Goal: Task Accomplishment & Management: Use online tool/utility

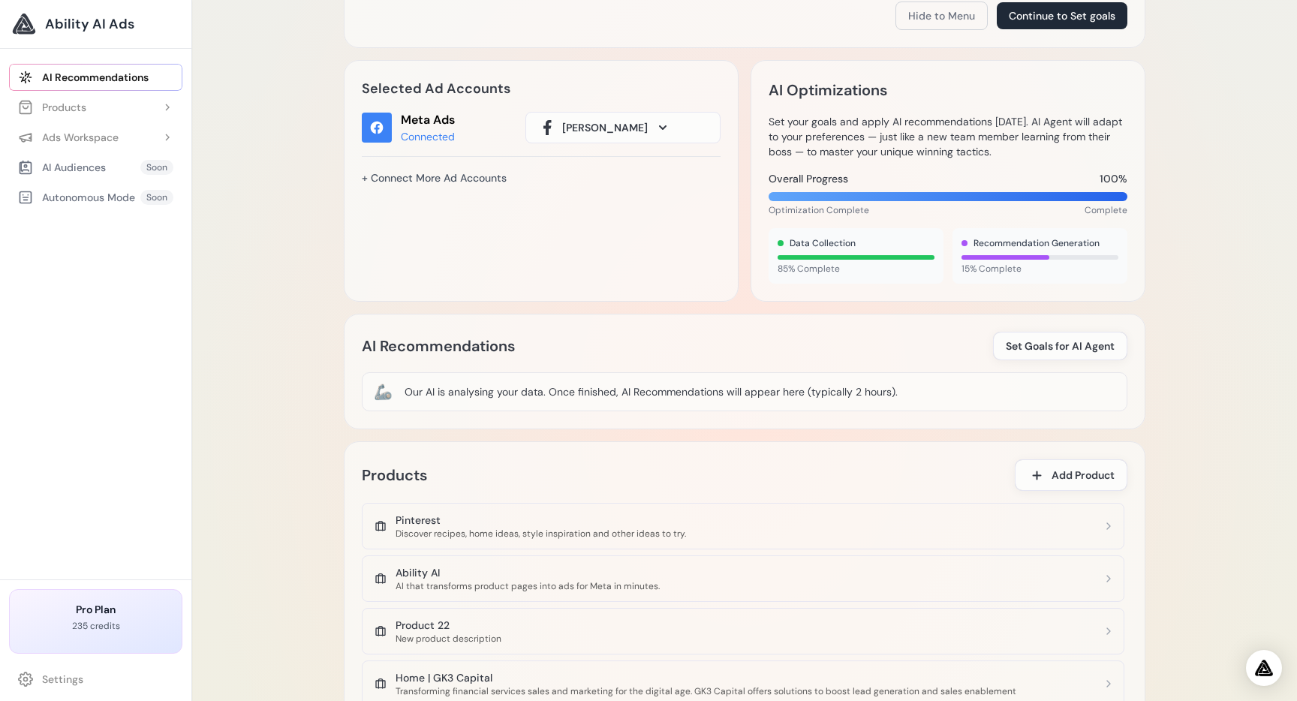
scroll to position [437, 0]
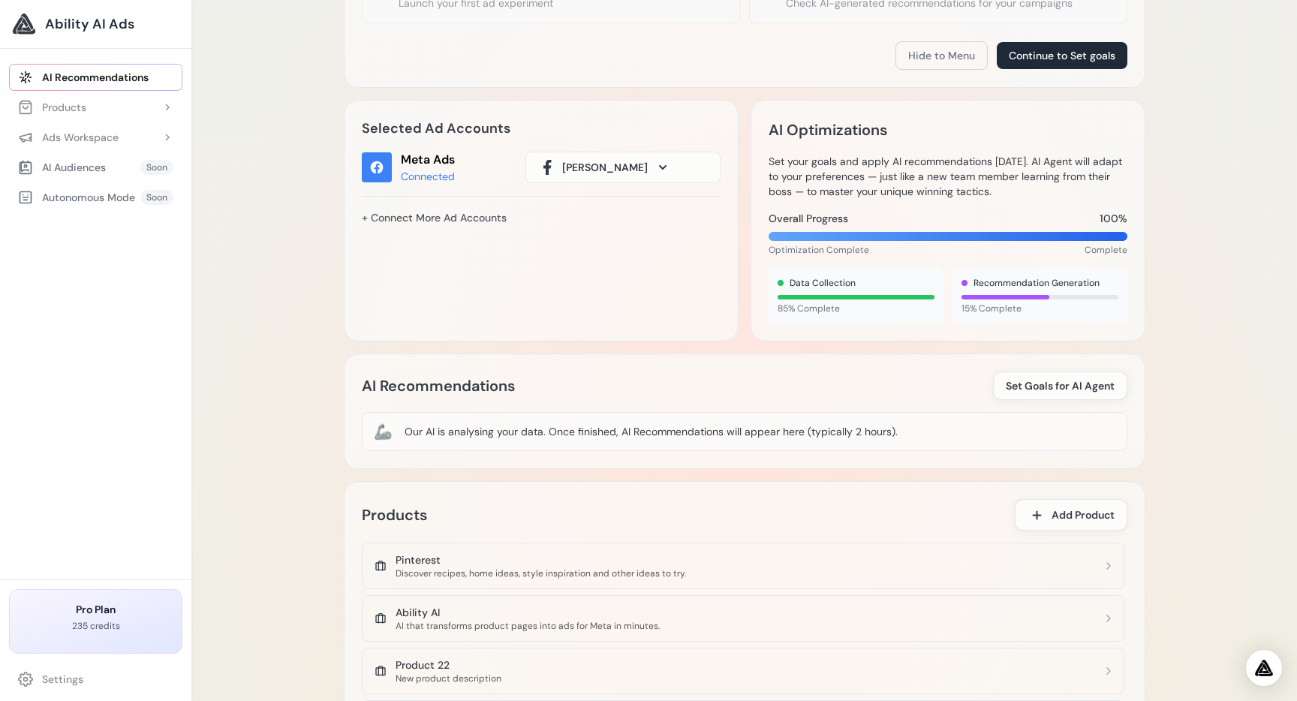
click at [616, 160] on span "[PERSON_NAME]" at bounding box center [605, 167] width 86 height 15
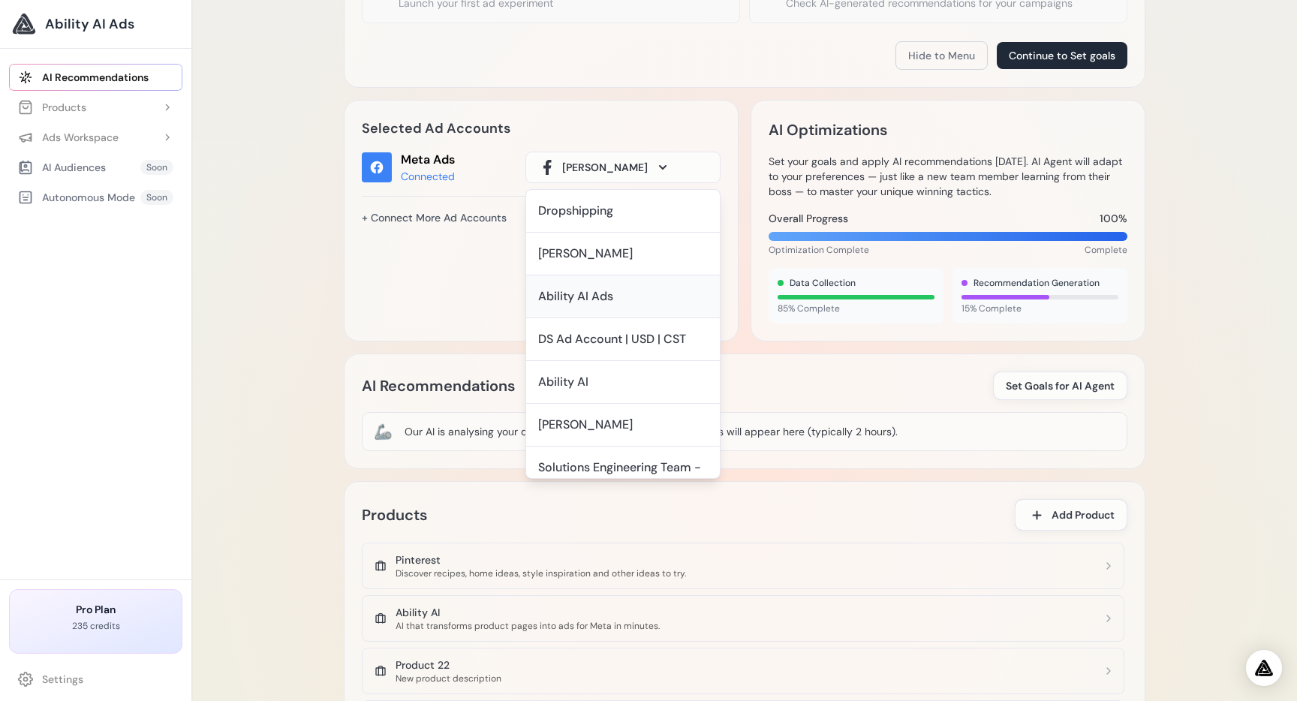
click at [609, 297] on div "Ability AI Ads" at bounding box center [575, 296] width 75 height 18
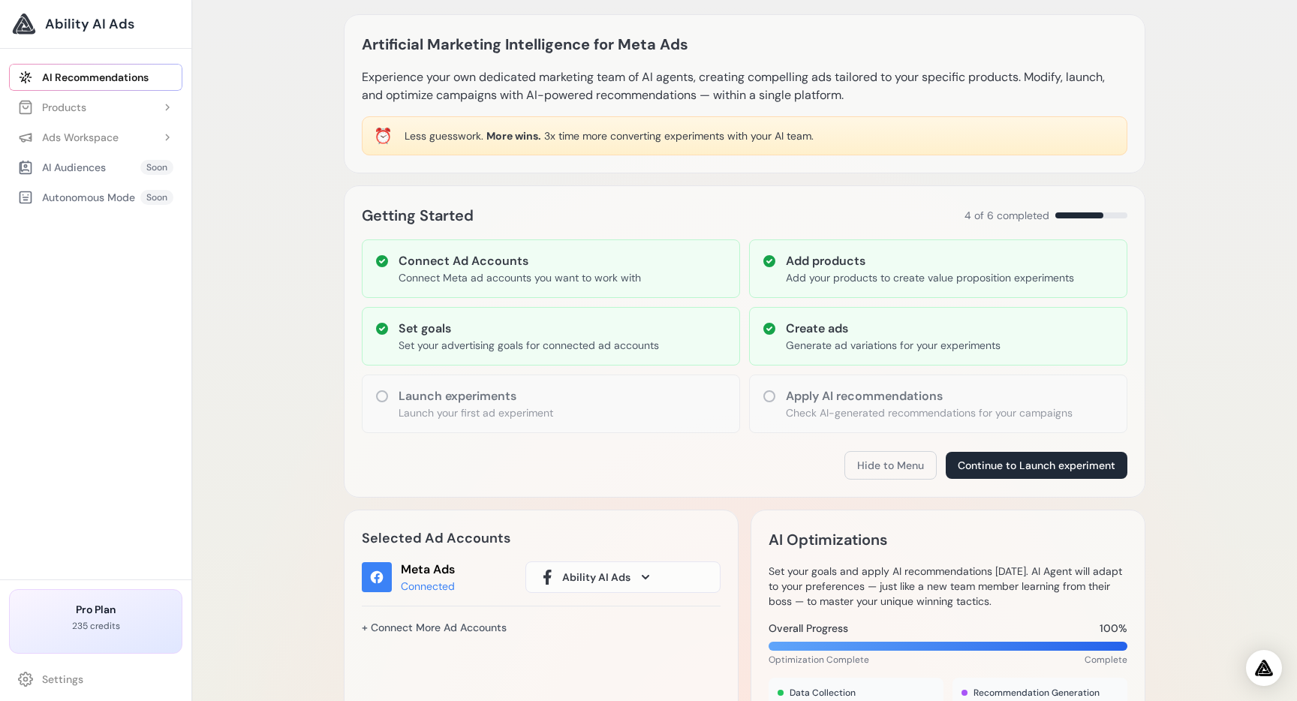
scroll to position [25, 0]
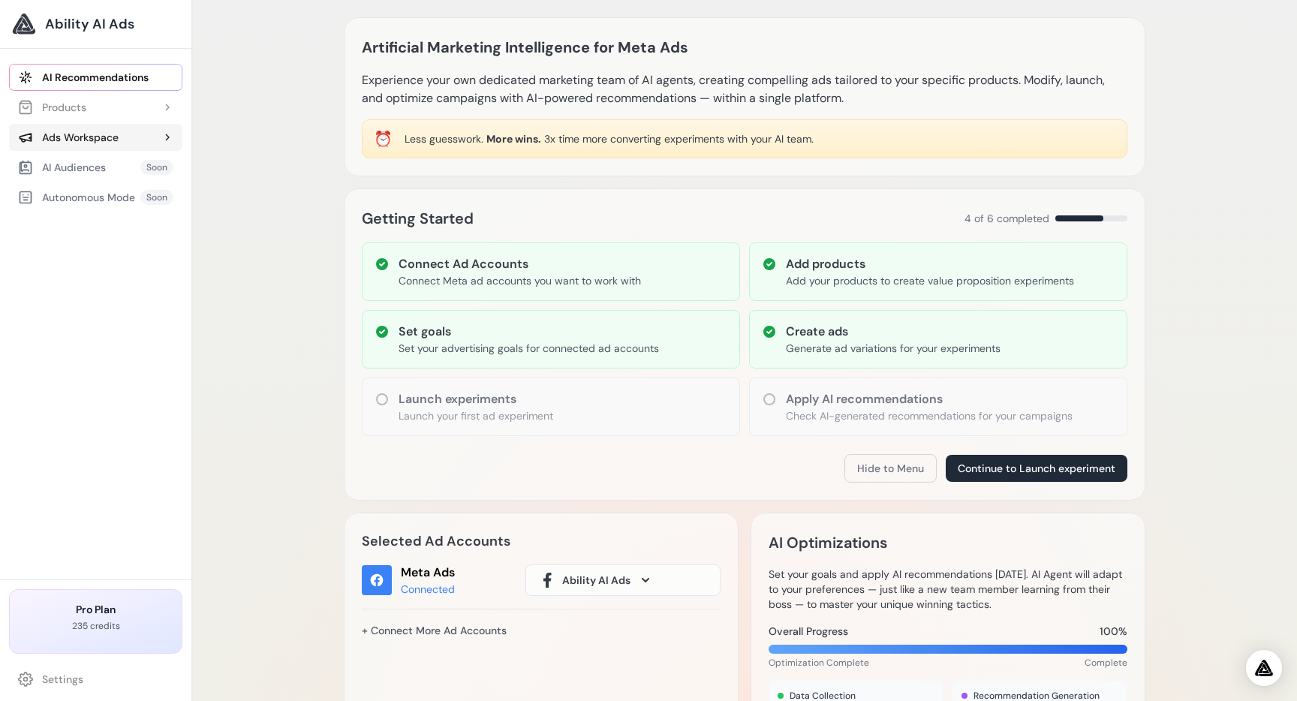
click at [101, 145] on button "Ads Workspace" at bounding box center [95, 137] width 173 height 27
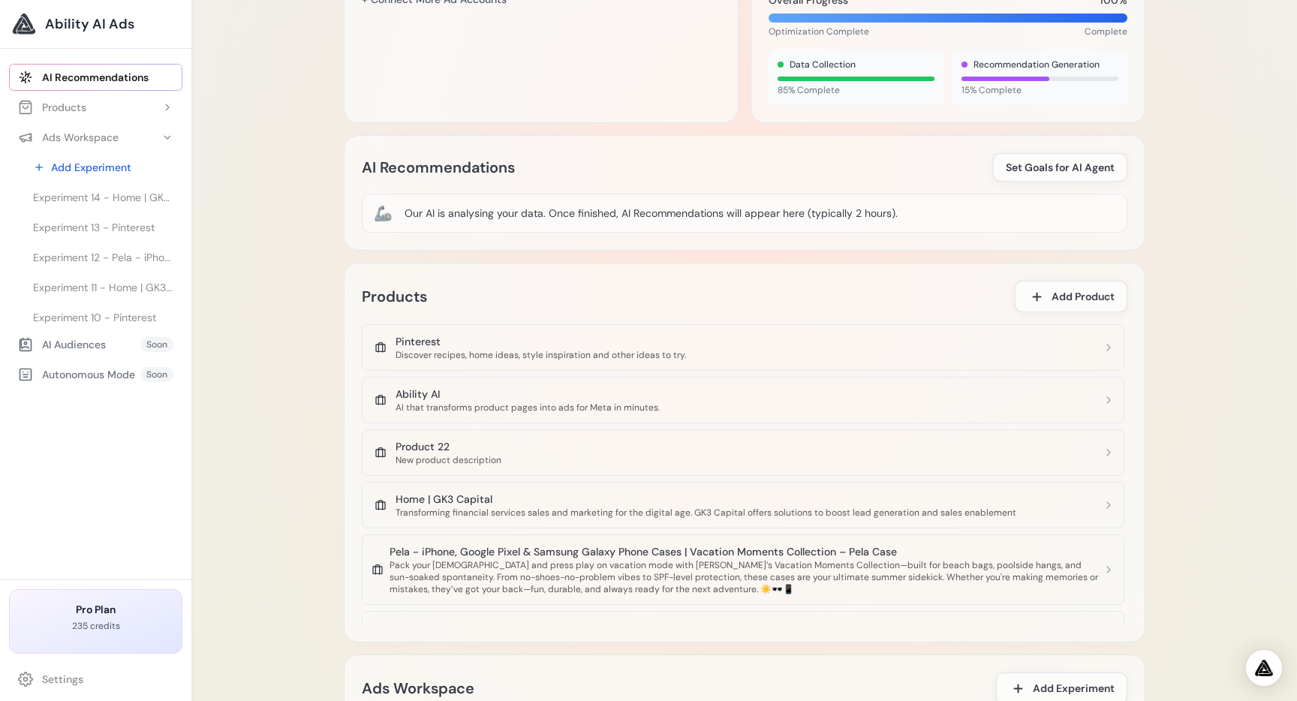
scroll to position [636, 0]
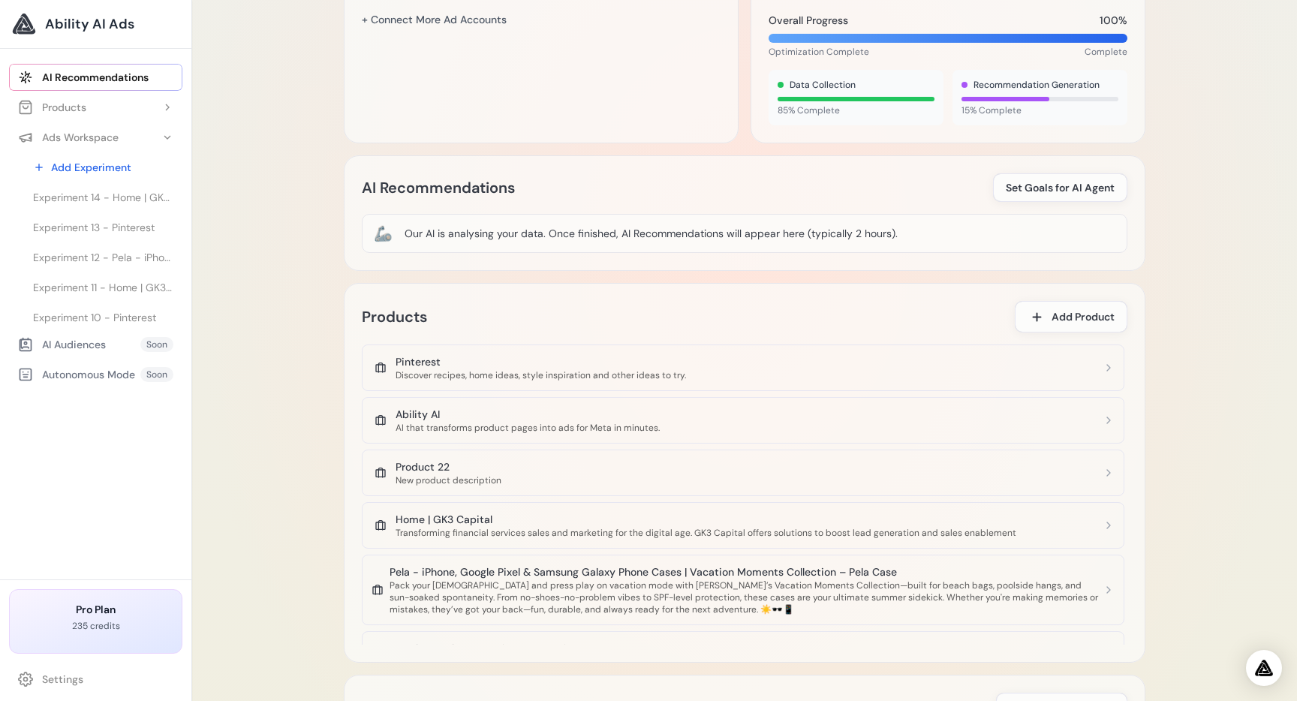
click at [1192, 441] on div "Artificial Marketing Intelligence for Meta Ads Experience your own dedicated ma…" at bounding box center [744, 246] width 1104 height 1765
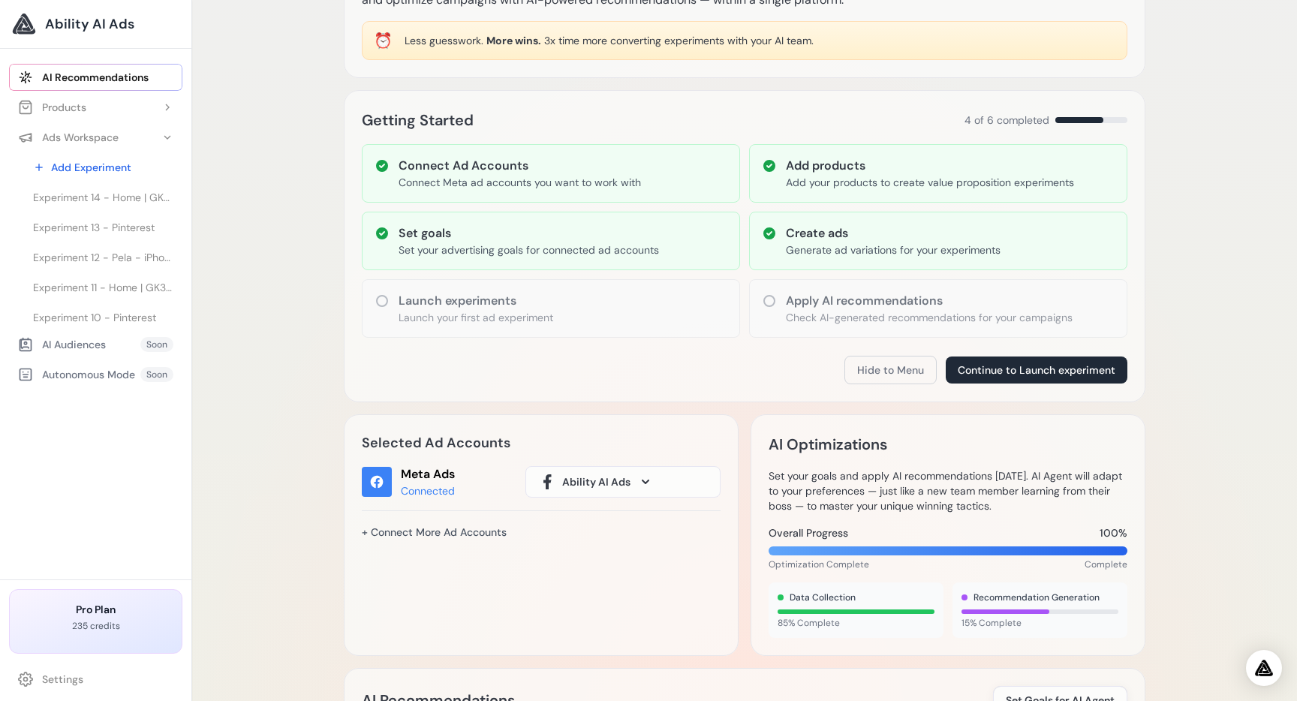
scroll to position [0, 0]
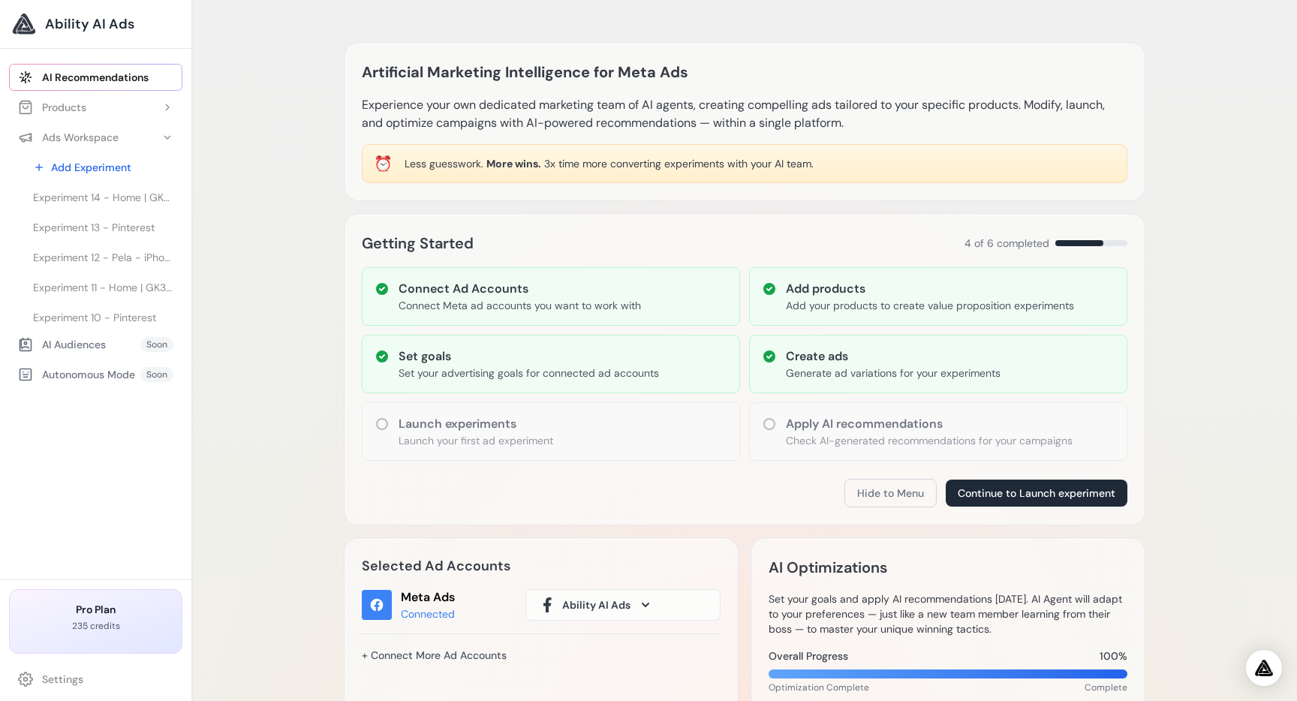
click at [109, 439] on div "AI Recommendations Products Add Product Pinterest Ability AI Product 22 Home | …" at bounding box center [95, 317] width 191 height 524
